Goal: Information Seeking & Learning: Learn about a topic

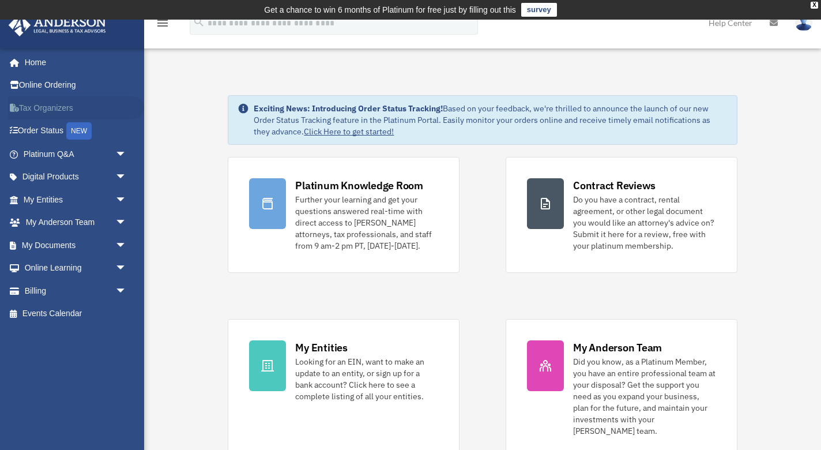
click at [73, 112] on link "Tax Organizers" at bounding box center [76, 107] width 136 height 23
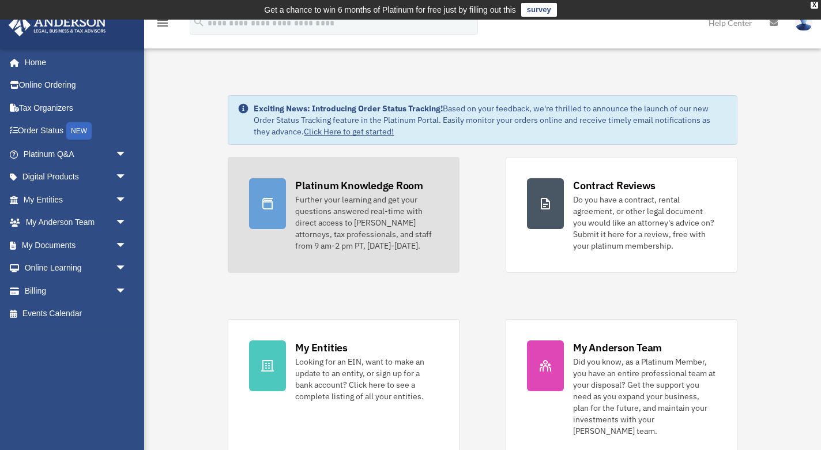
click at [380, 238] on div "Further your learning and get your questions answered real-time with direct acc…" at bounding box center [366, 223] width 143 height 58
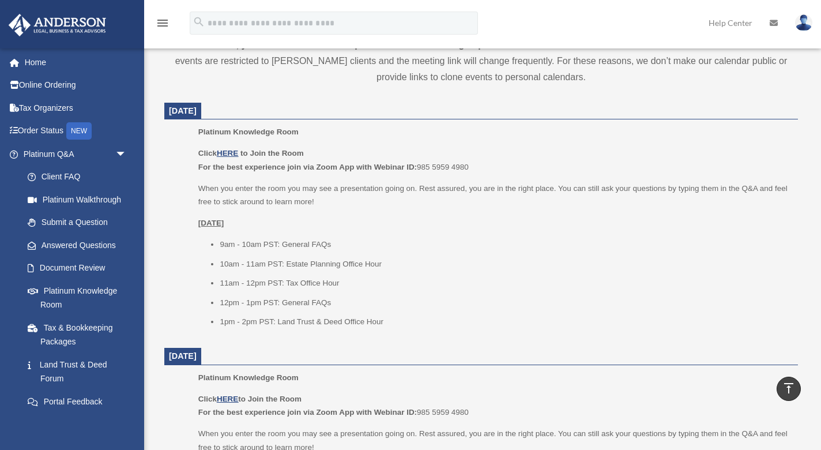
scroll to position [475, 0]
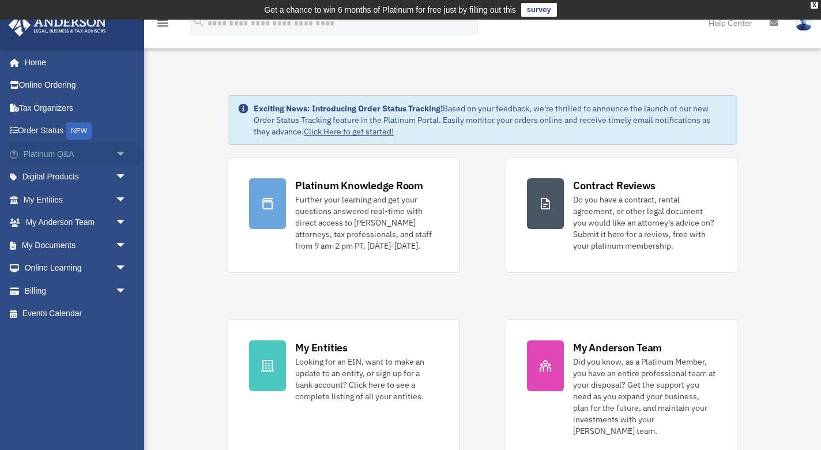
click at [74, 145] on link "Platinum Q&A arrow_drop_down" at bounding box center [76, 153] width 136 height 23
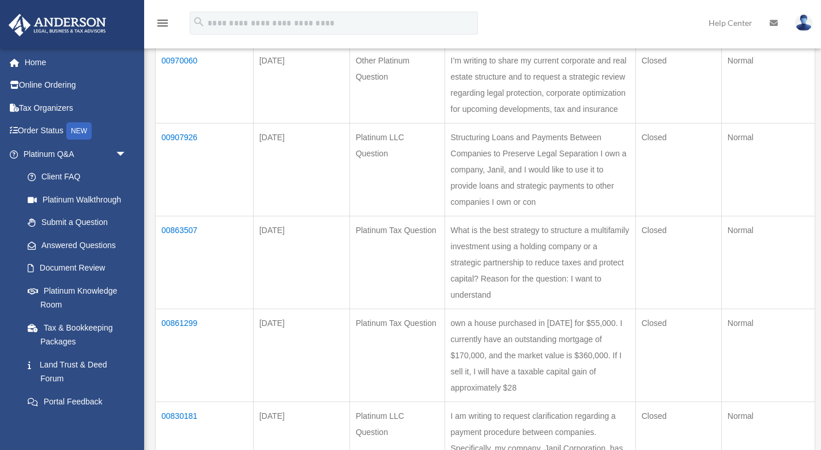
scroll to position [191, 0]
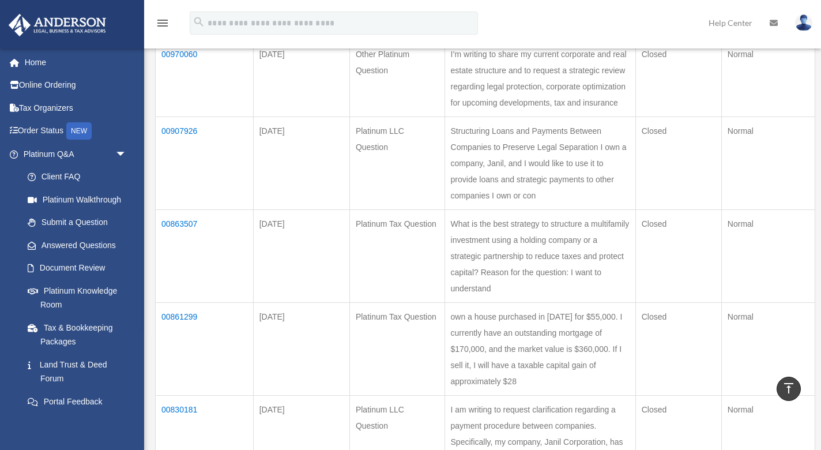
click at [195, 126] on td "00907926" at bounding box center [205, 162] width 98 height 93
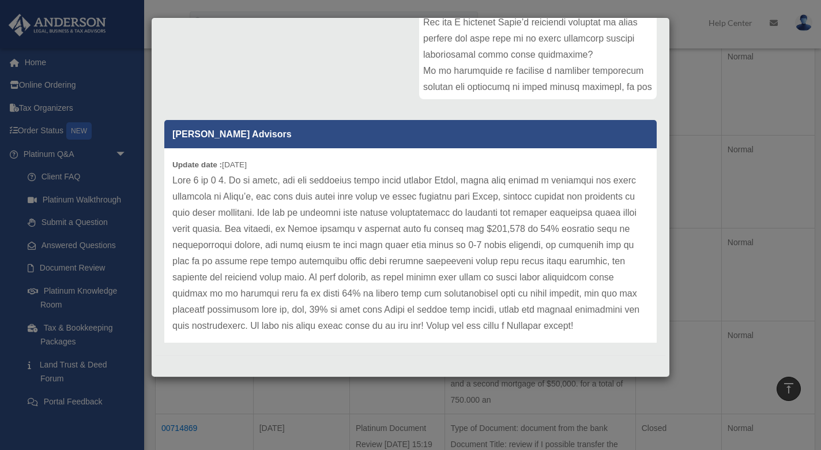
scroll to position [384, 0]
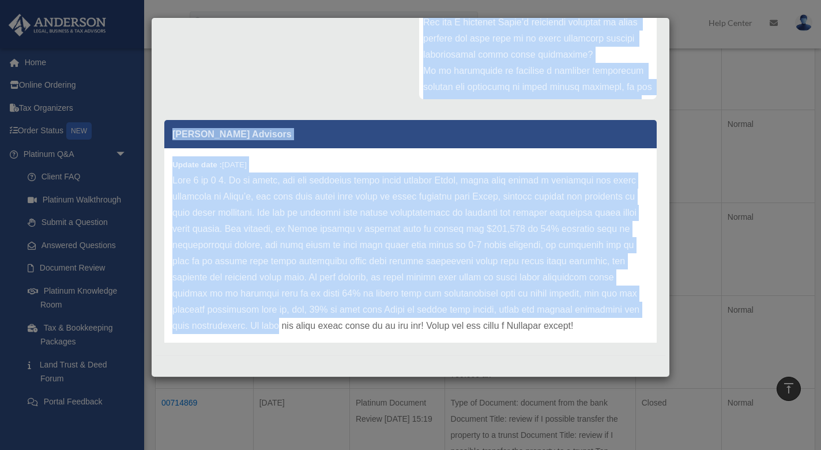
drag, startPoint x: 465, startPoint y: 194, endPoint x: 542, endPoint y: 309, distance: 137.7
click at [542, 309] on div "Comment Comments have been closed on this question, please start a new question…" at bounding box center [411, 121] width 510 height 452
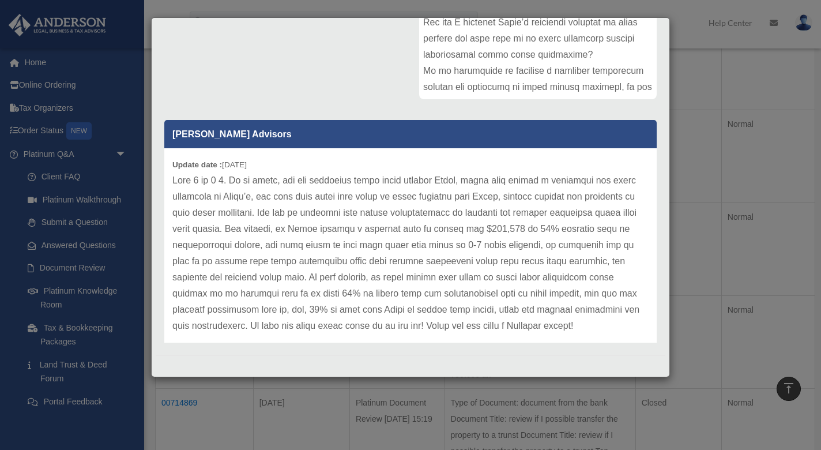
click at [517, 262] on p at bounding box center [410, 252] width 476 height 161
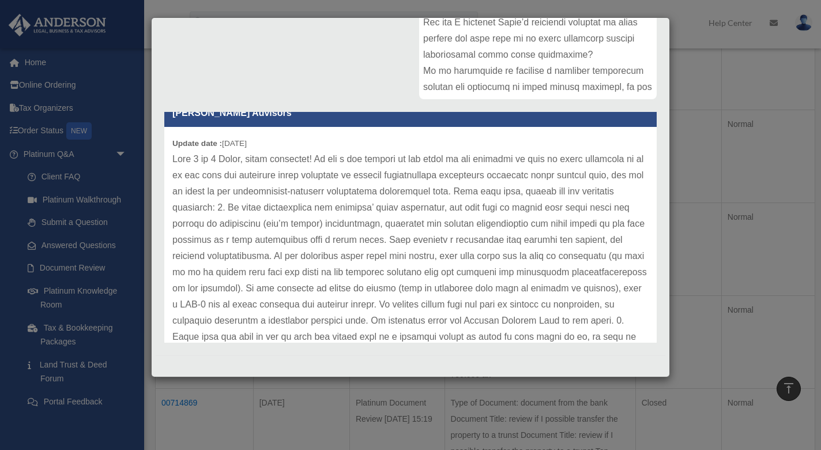
scroll to position [256, 0]
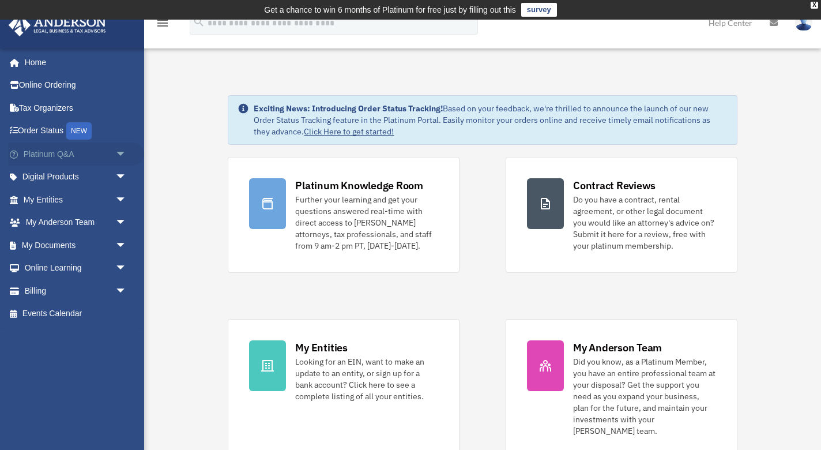
click at [62, 157] on link "Platinum Q&A arrow_drop_down" at bounding box center [76, 153] width 136 height 23
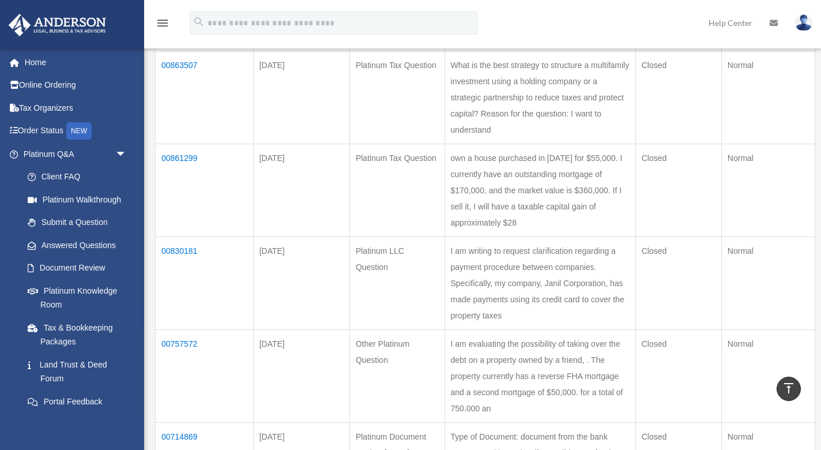
scroll to position [352, 0]
click at [185, 235] on td "00830181" at bounding box center [205, 281] width 98 height 93
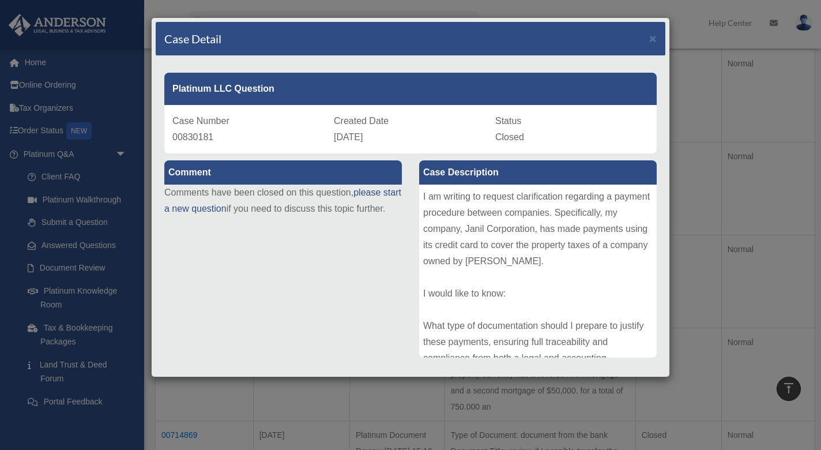
click at [398, 210] on p "Comments have been closed on this question, please start a new question if you …" at bounding box center [283, 201] width 238 height 32
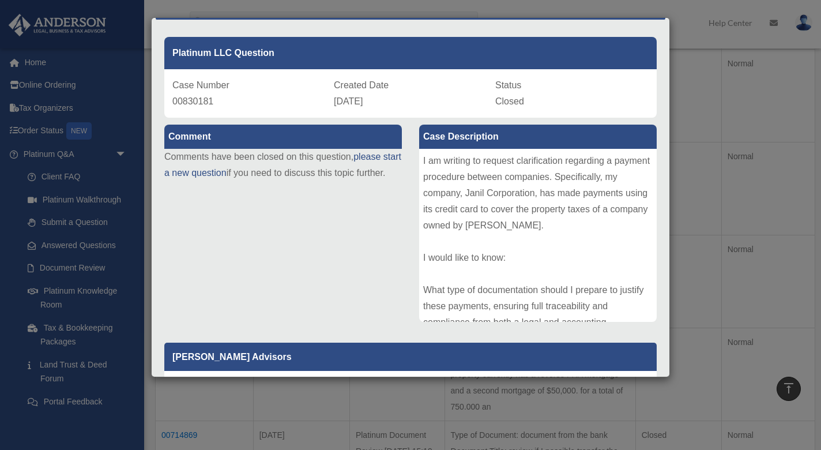
scroll to position [44, 0]
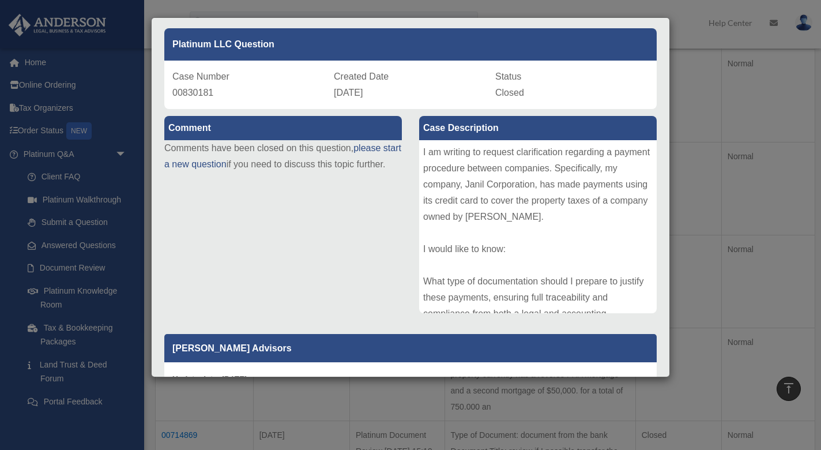
click at [545, 220] on div "I am writing to request clarification regarding a payment procedure between com…" at bounding box center [538, 226] width 238 height 173
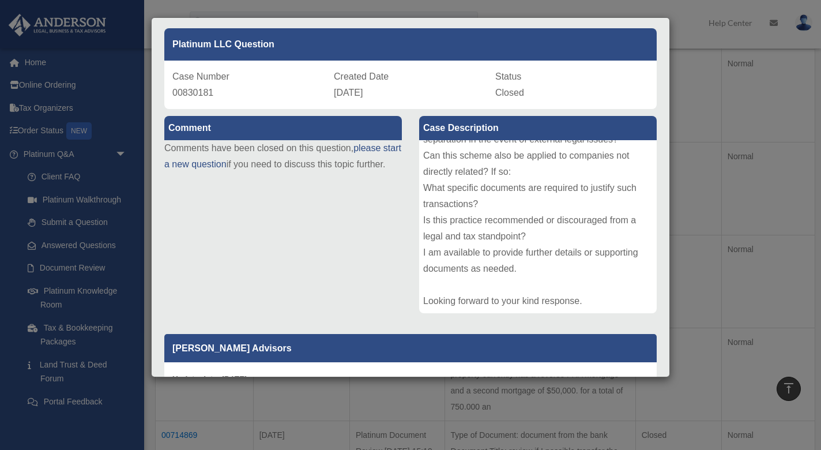
scroll to position [223, 0]
click at [369, 255] on div "Comment Comments have been closed on this question, please start a new question…" at bounding box center [411, 318] width 510 height 419
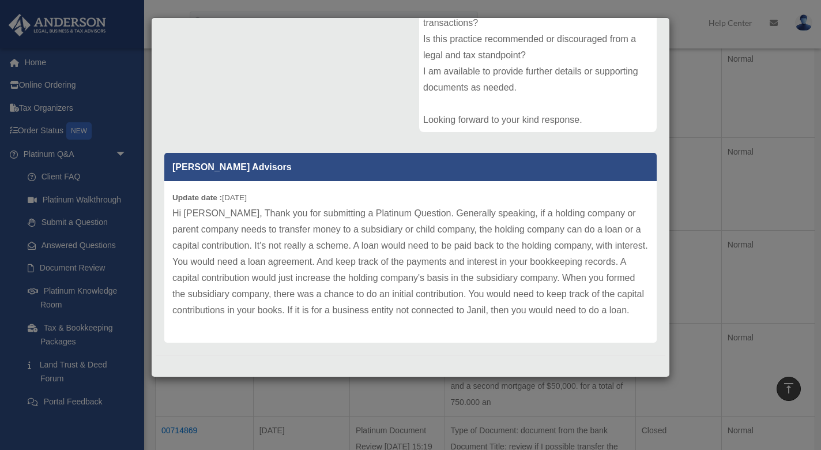
scroll to position [358, 0]
click at [365, 121] on div "Comment Comments have been closed on this question, please start a new question…" at bounding box center [411, 137] width 510 height 419
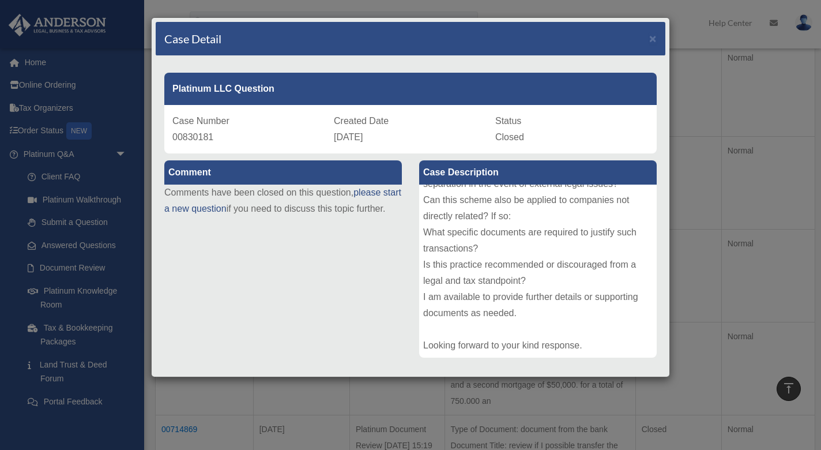
scroll to position [0, 0]
click at [653, 38] on span "×" at bounding box center [652, 38] width 7 height 13
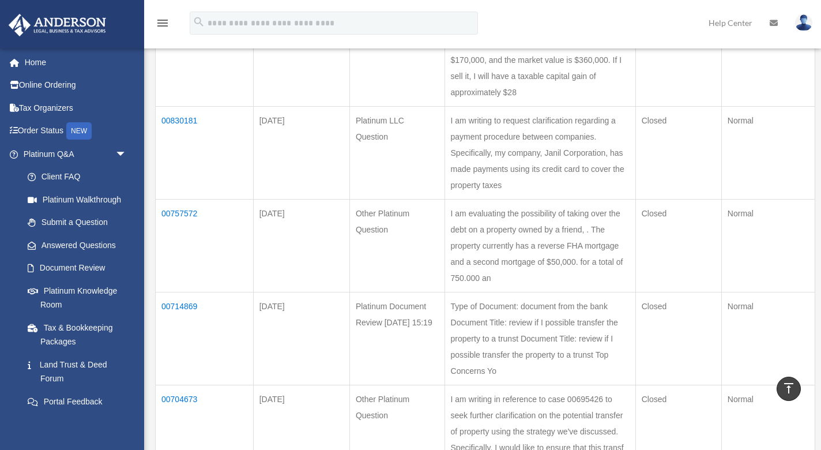
scroll to position [482, 0]
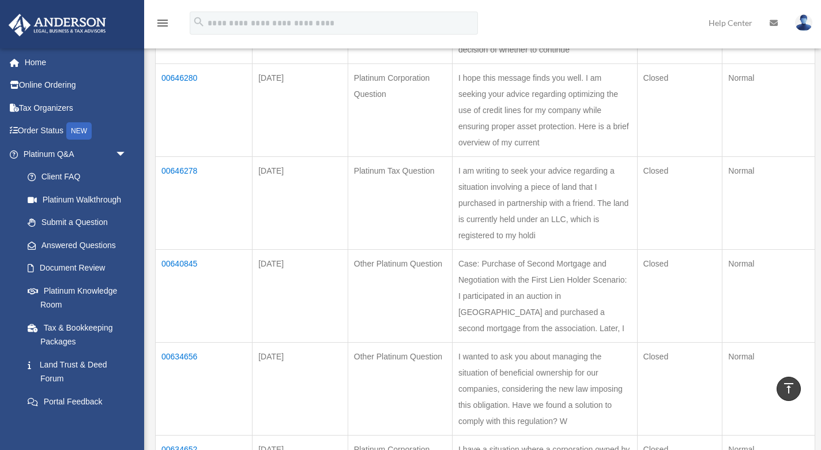
scroll to position [475, 0]
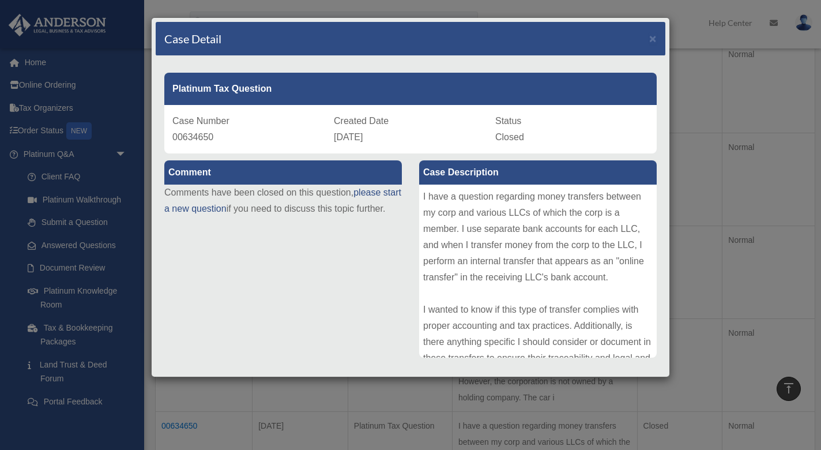
scroll to position [566, 0]
click at [464, 271] on div "I have a question regarding money transfers between my corp and various LLCs of…" at bounding box center [538, 271] width 238 height 173
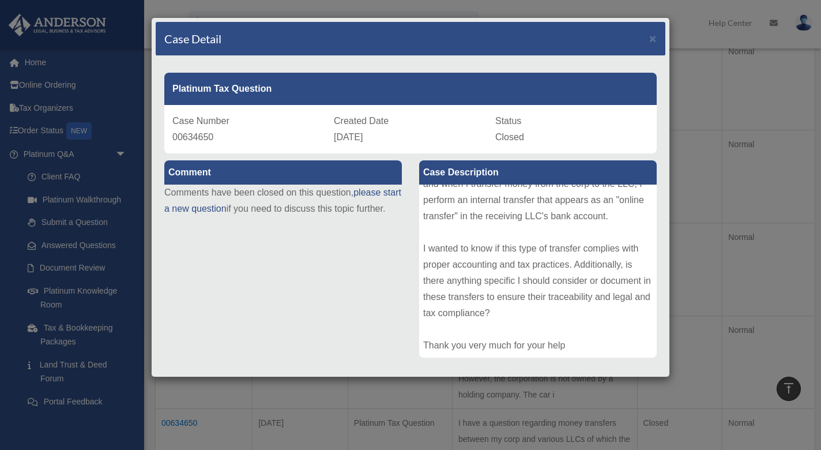
scroll to position [61, 0]
click at [366, 320] on div "Comment Comments have been closed on this question, please start a new question…" at bounding box center [411, 379] width 510 height 452
click at [659, 43] on div "Case Detail ×" at bounding box center [411, 39] width 510 height 34
click at [646, 37] on div "Case Detail ×" at bounding box center [411, 39] width 510 height 34
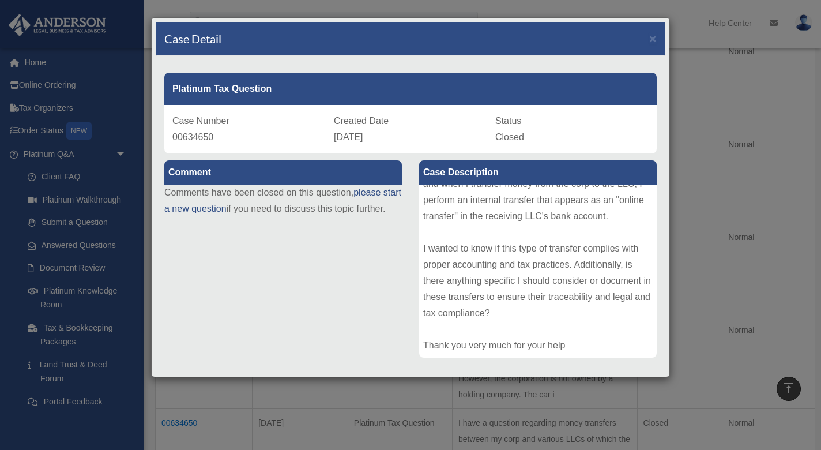
click at [648, 40] on div "Case Detail ×" at bounding box center [411, 39] width 510 height 34
click at [655, 42] on span "×" at bounding box center [652, 38] width 7 height 13
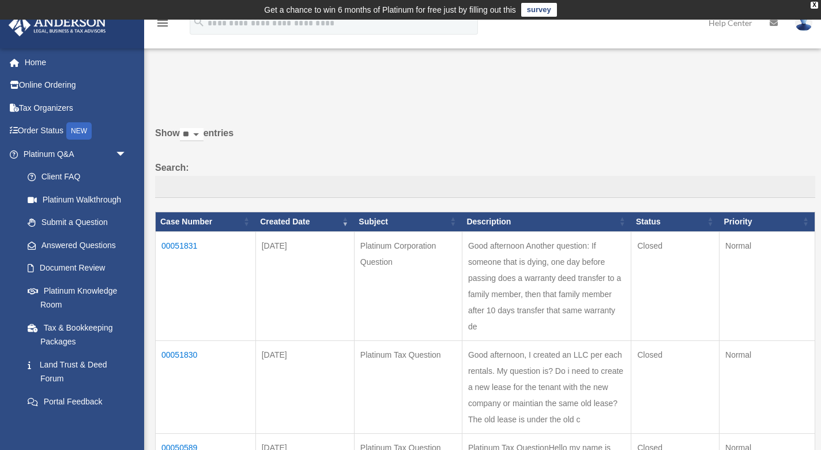
click at [196, 250] on td "00051831" at bounding box center [206, 285] width 100 height 109
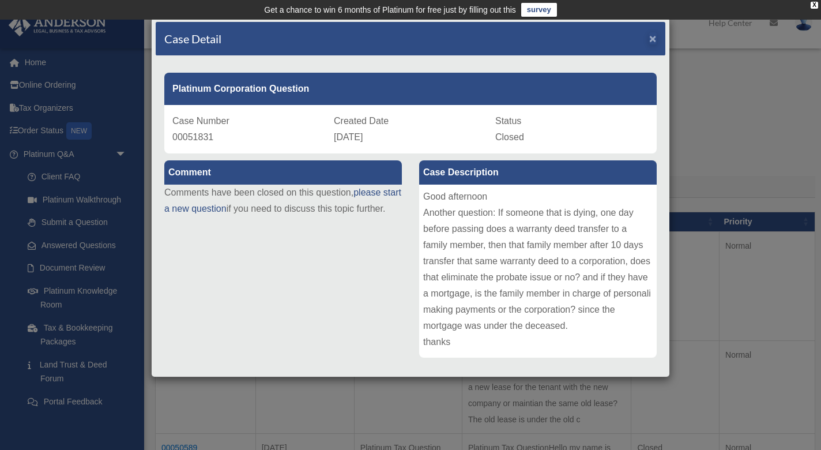
click at [656, 37] on span "×" at bounding box center [652, 38] width 7 height 13
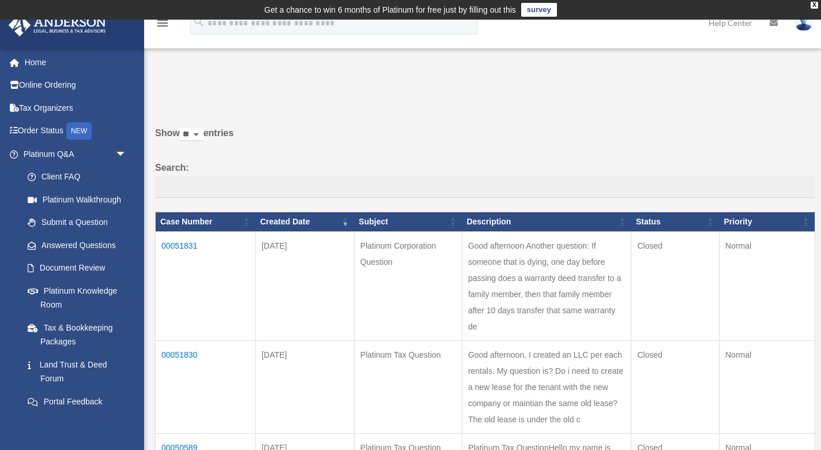
click at [555, 107] on div "Do you really want to log out? Yes No Show ** ** ** *** entries Search: Case Nu…" at bounding box center [481, 369] width 668 height 566
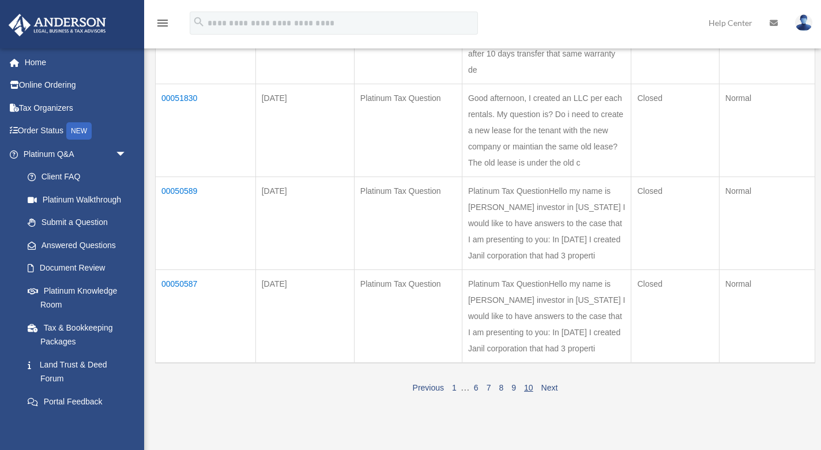
scroll to position [258, 0]
click at [454, 382] on link "1" at bounding box center [454, 386] width 5 height 9
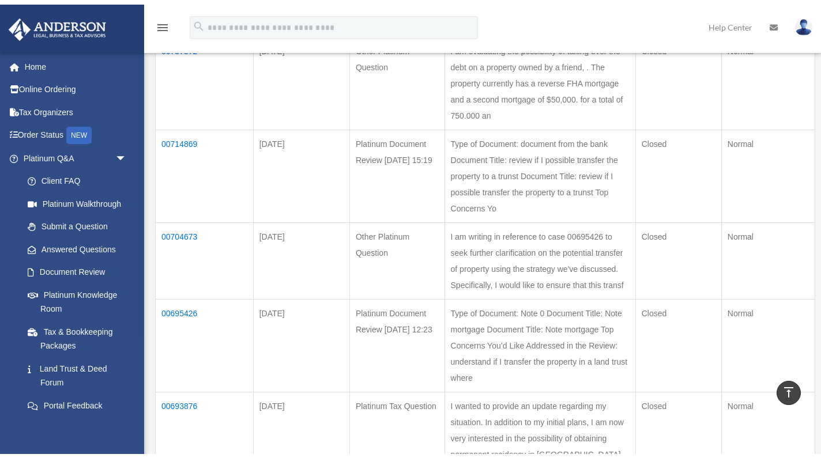
scroll to position [654, 0]
